Goal: Transaction & Acquisition: Purchase product/service

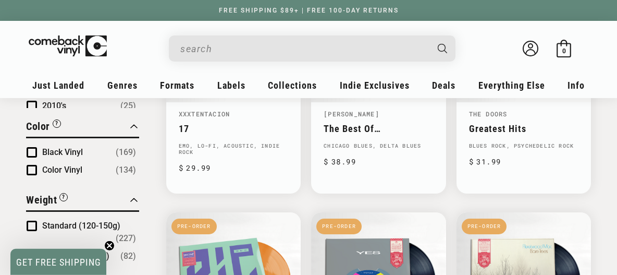
scroll to position [559, 0]
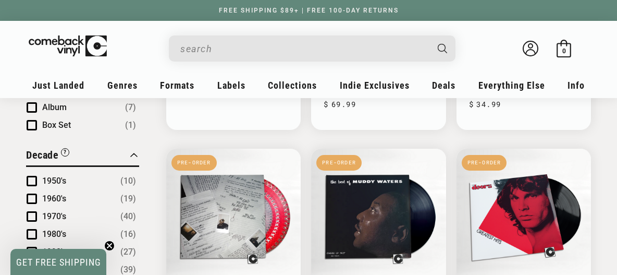
click at [226, 45] on input "When autocomplete results are available use up and down arrows to review and en…" at bounding box center [303, 48] width 247 height 21
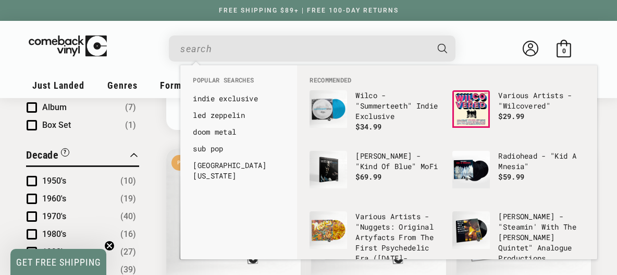
click at [226, 45] on input "When autocomplete results are available use up and down arrows to review and en…" at bounding box center [303, 48] width 247 height 21
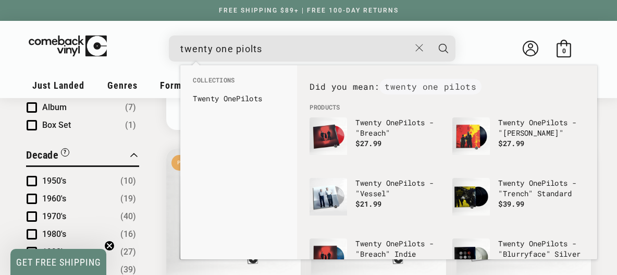
type input "twenty one piolts"
click at [431, 35] on button "Search" at bounding box center [444, 48] width 26 height 26
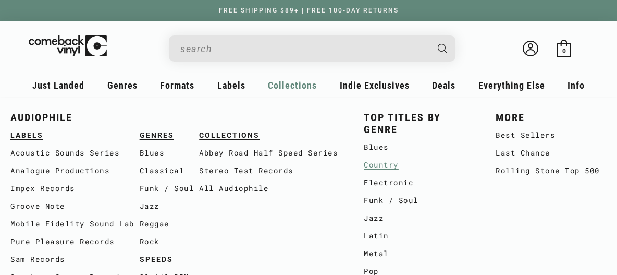
type input "twenty one piolts"
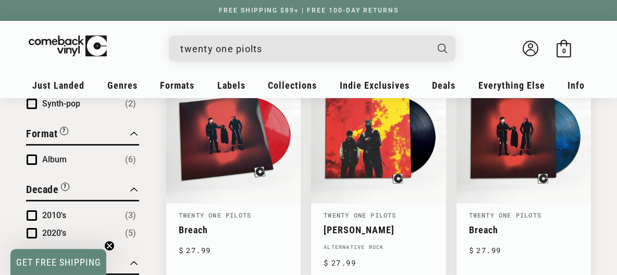
scroll to position [392, 0]
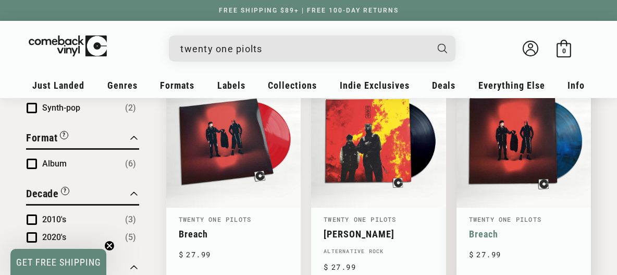
click at [518, 228] on link "Breach" at bounding box center [523, 233] width 109 height 11
